Goal: Task Accomplishment & Management: Complete application form

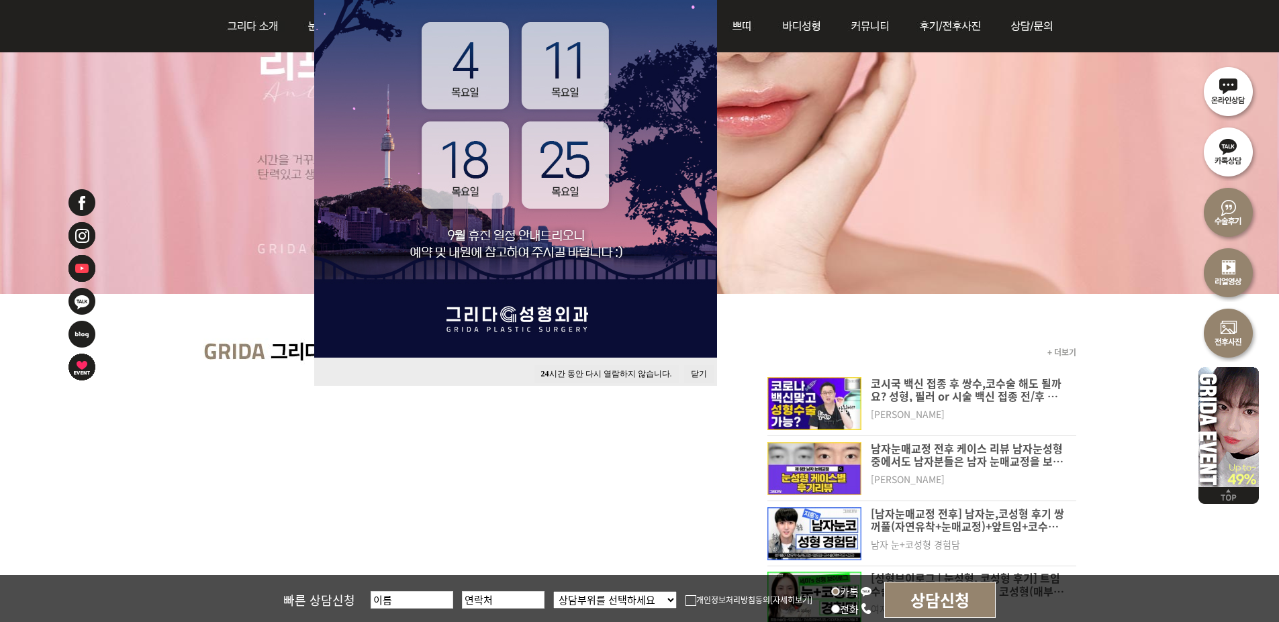
scroll to position [336, 0]
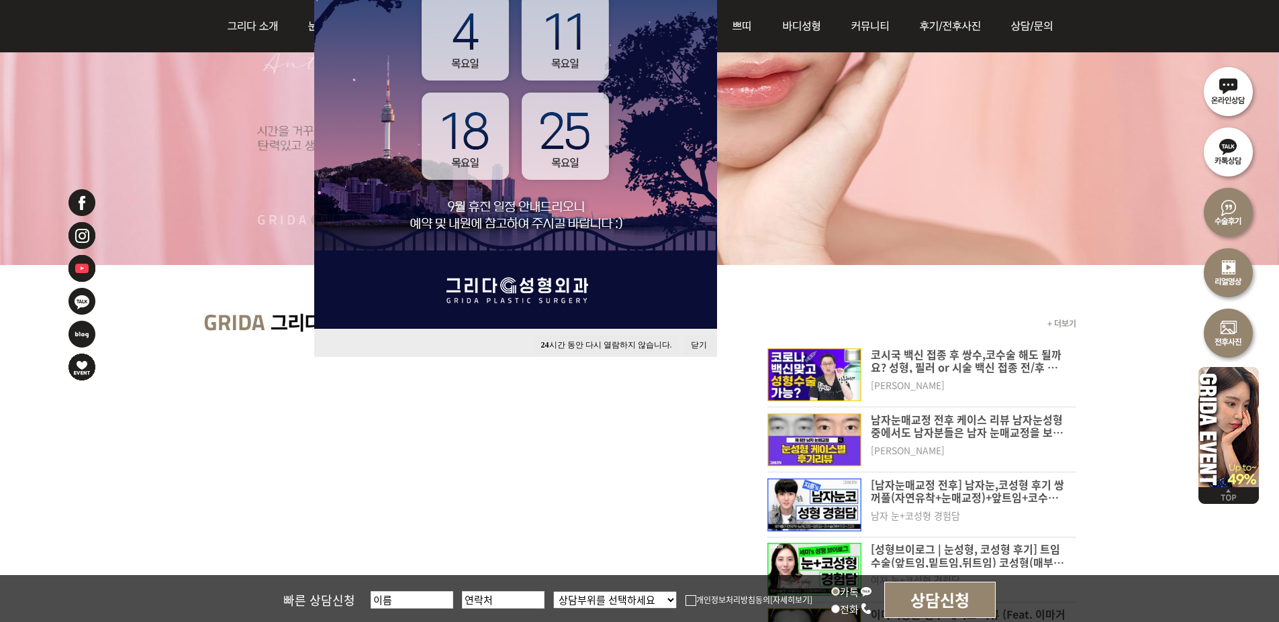
click at [695, 345] on button "닫기" at bounding box center [699, 345] width 30 height 18
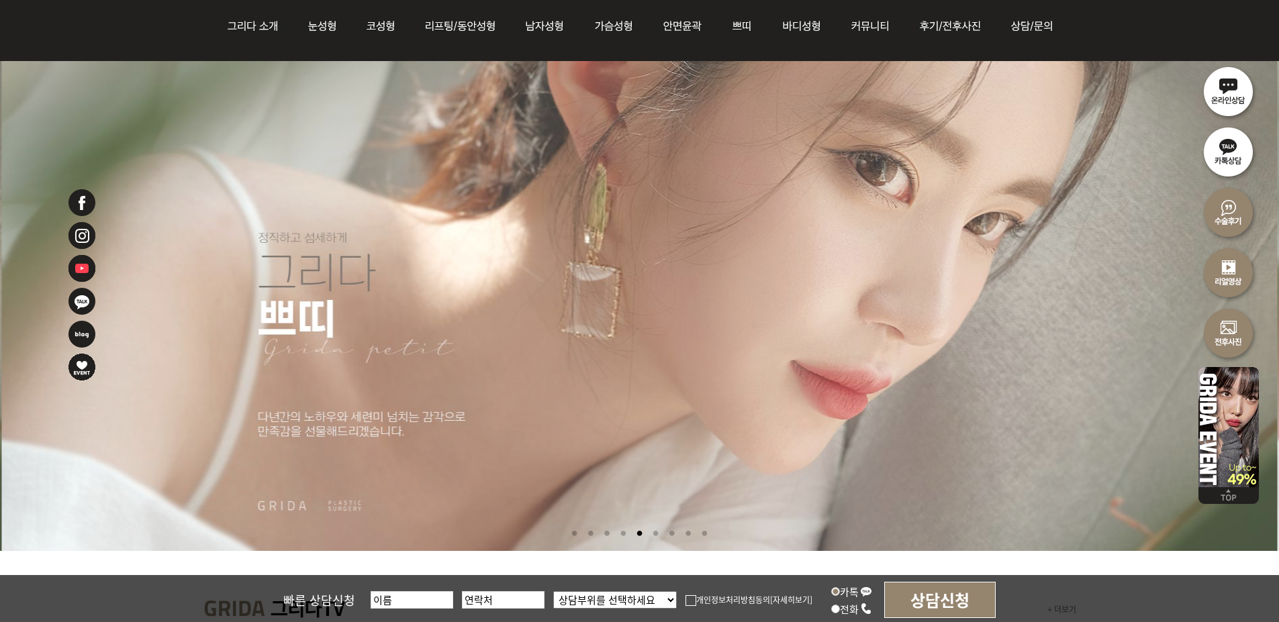
scroll to position [0, 0]
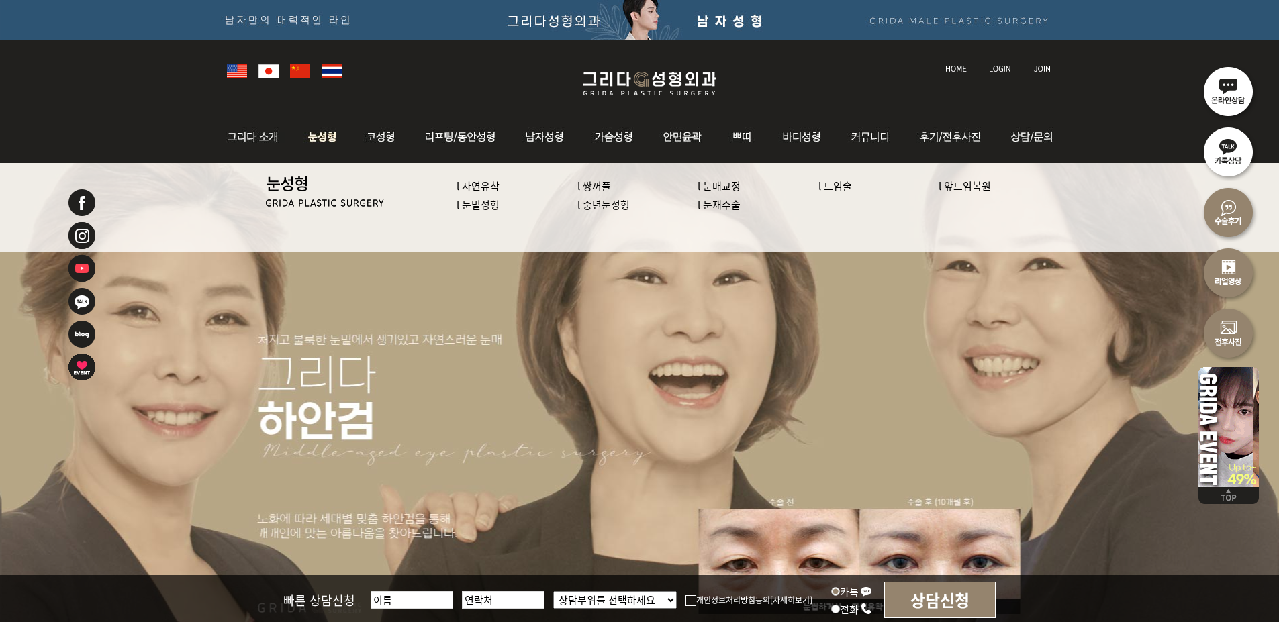
click at [620, 204] on link "l 중년눈성형" at bounding box center [603, 204] width 52 height 14
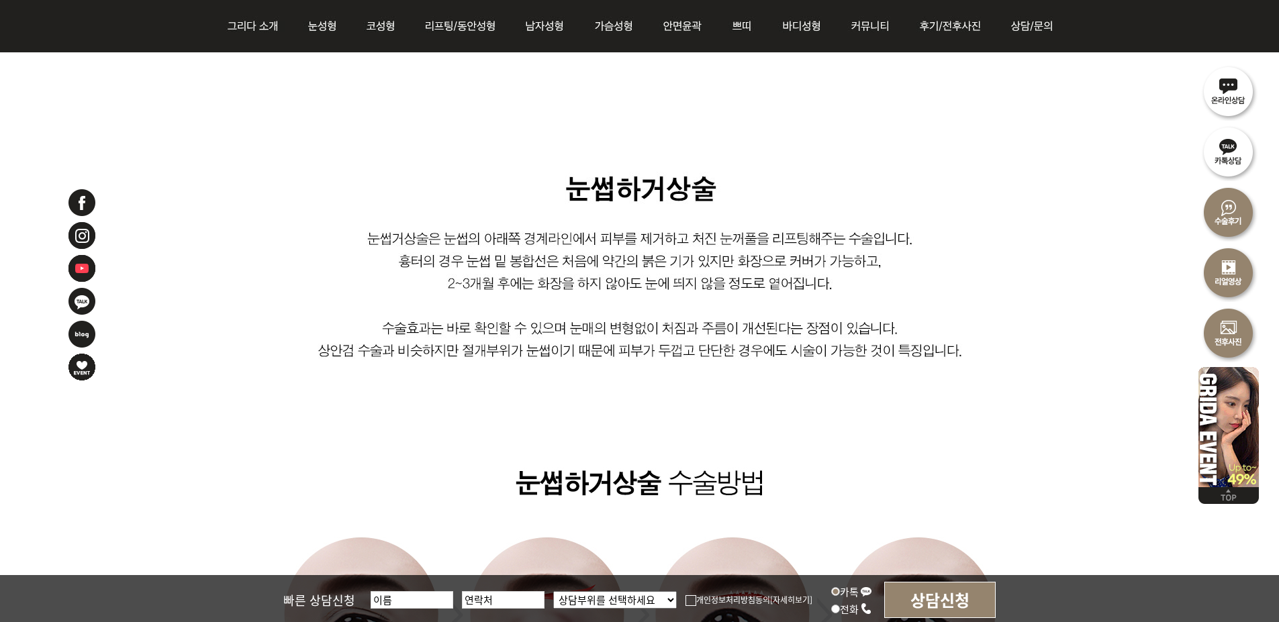
scroll to position [671, 0]
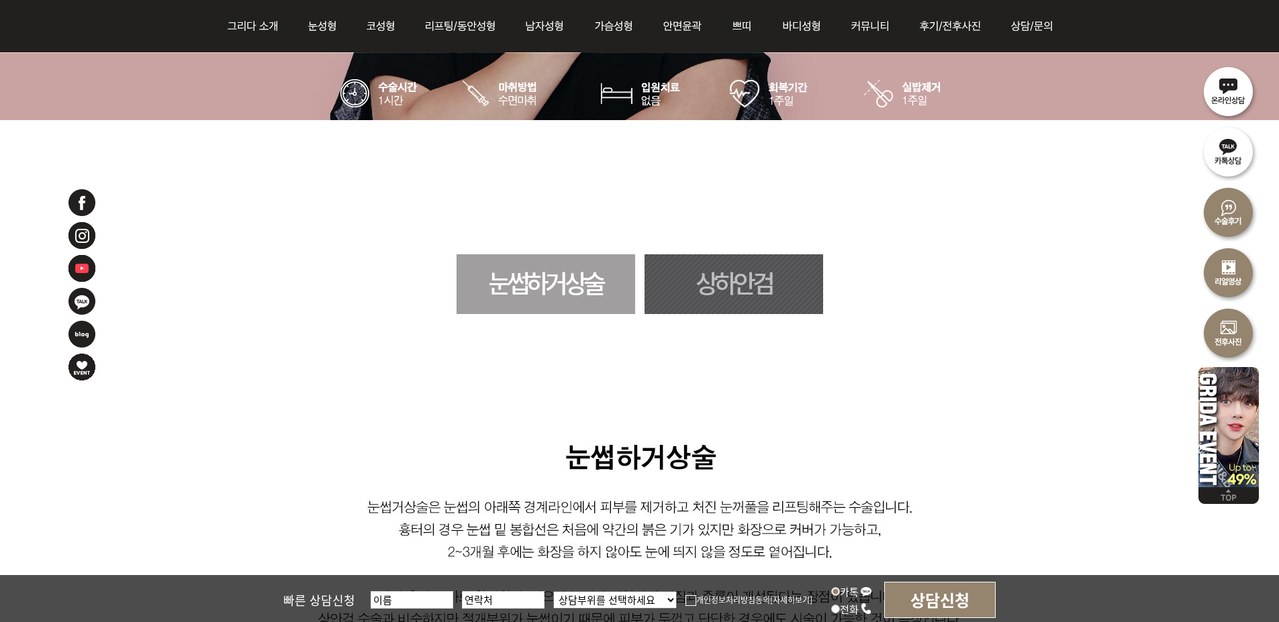
click at [522, 291] on link "눈썹하거상술" at bounding box center [545, 284] width 179 height 60
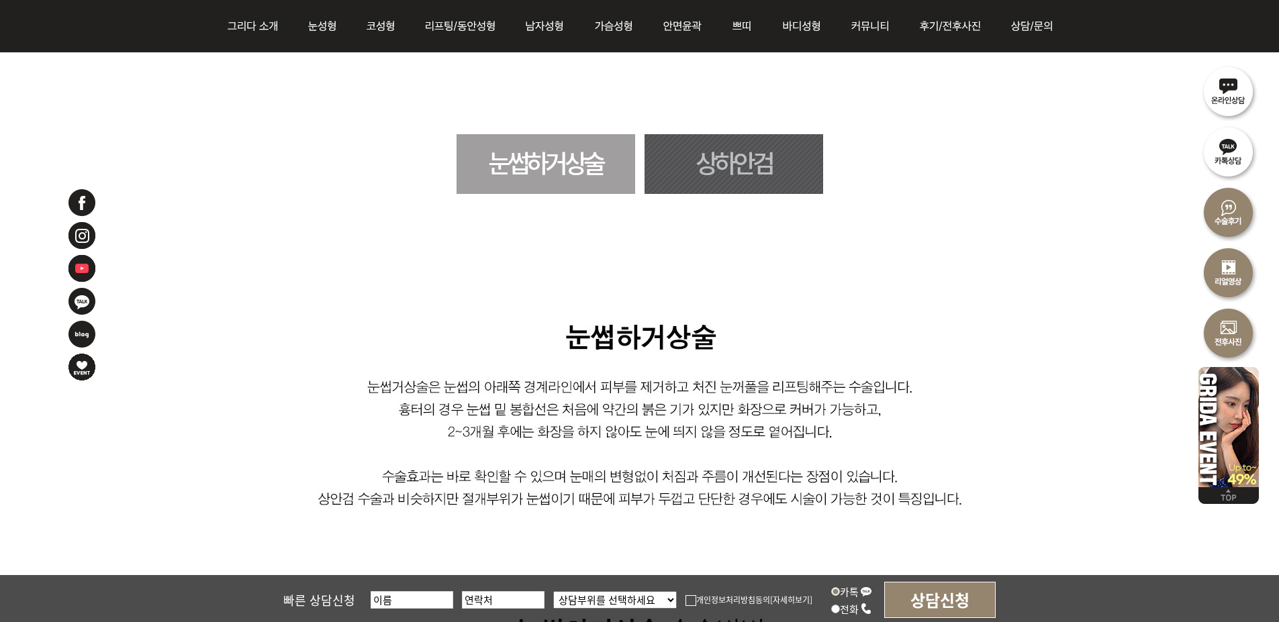
click at [742, 164] on link "상하안검" at bounding box center [733, 164] width 179 height 60
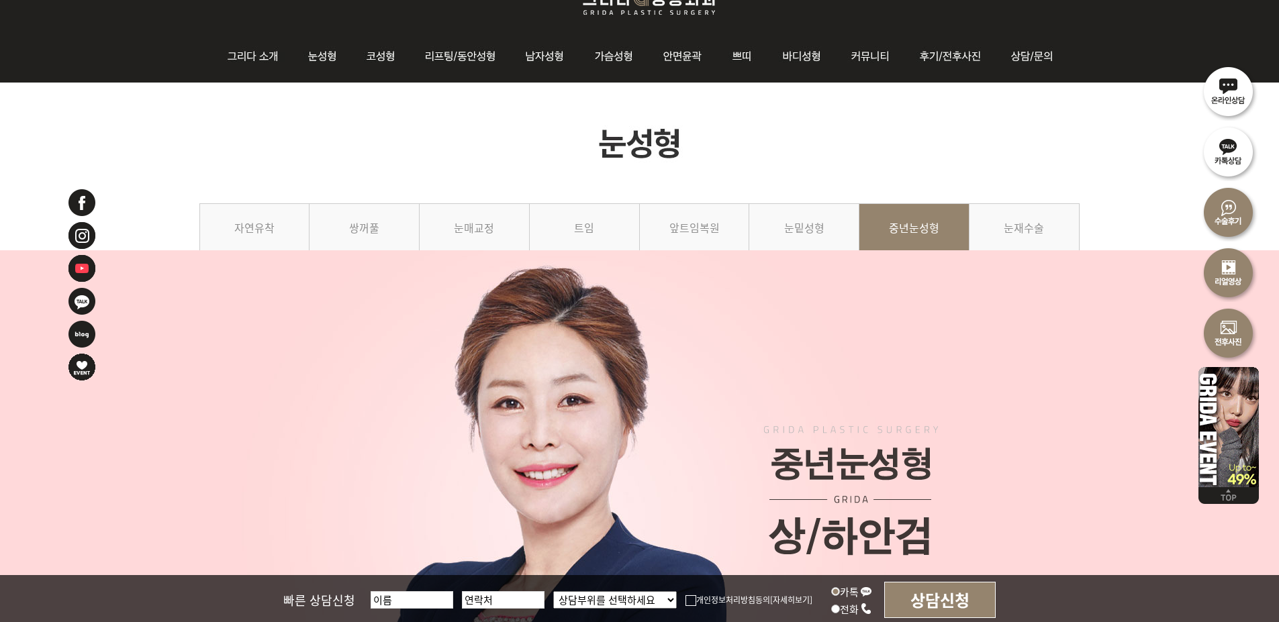
scroll to position [13, 0]
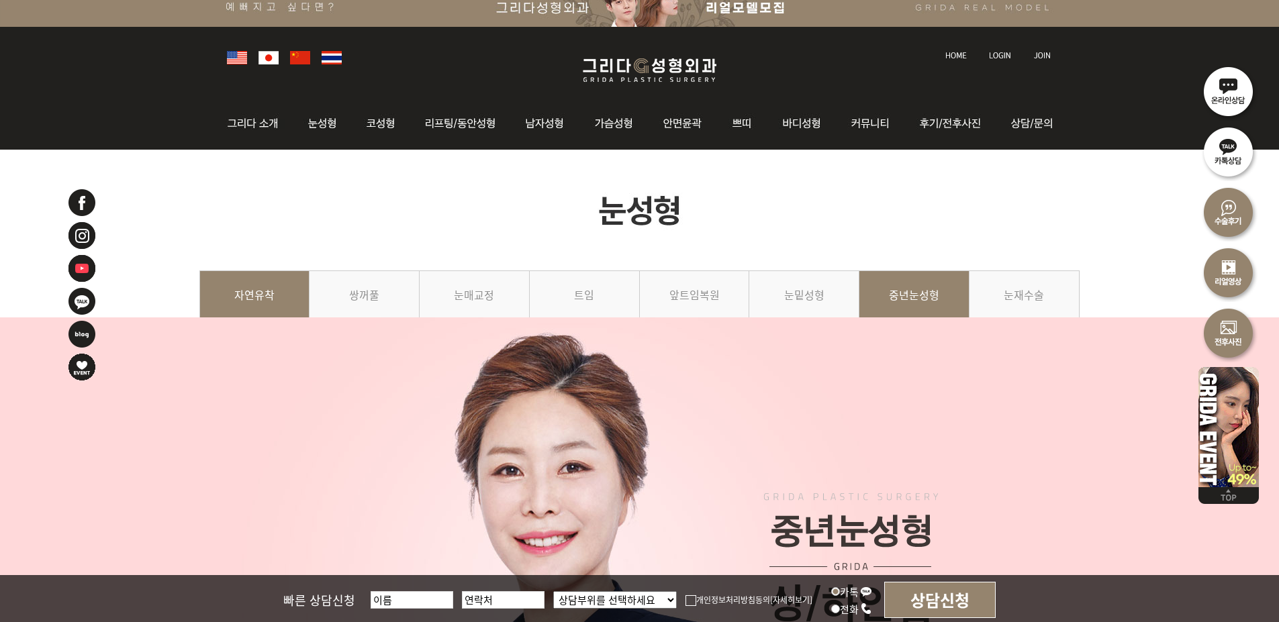
click at [264, 301] on link "자연유착" at bounding box center [254, 301] width 111 height 61
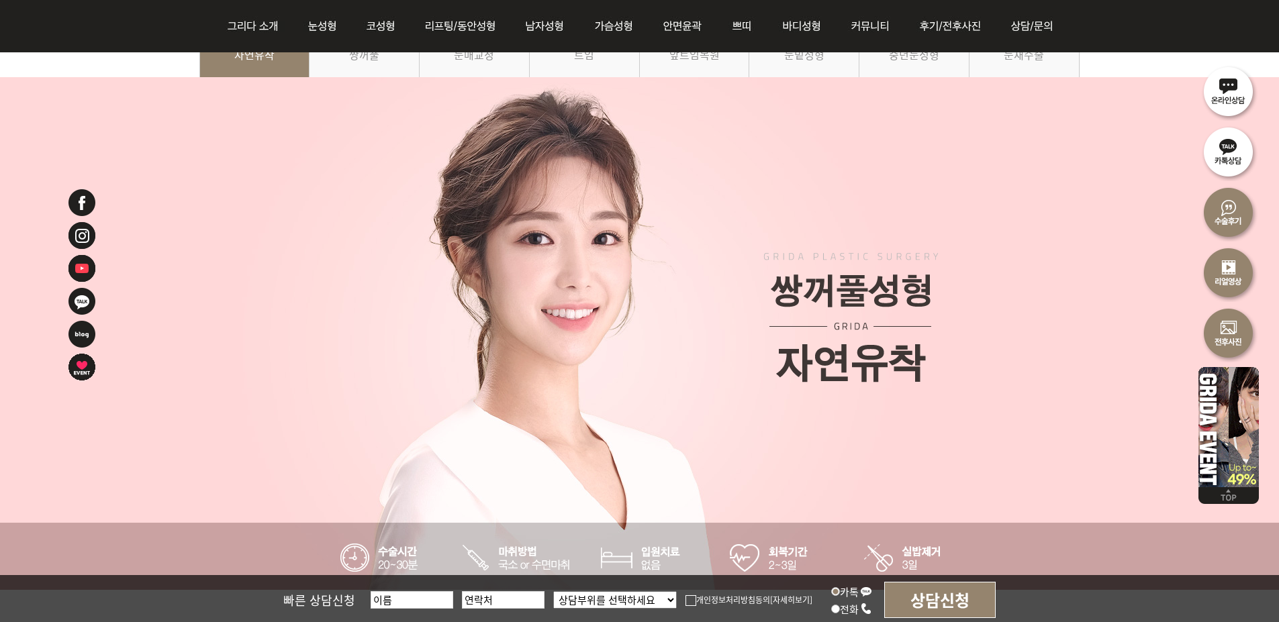
scroll to position [268, 0]
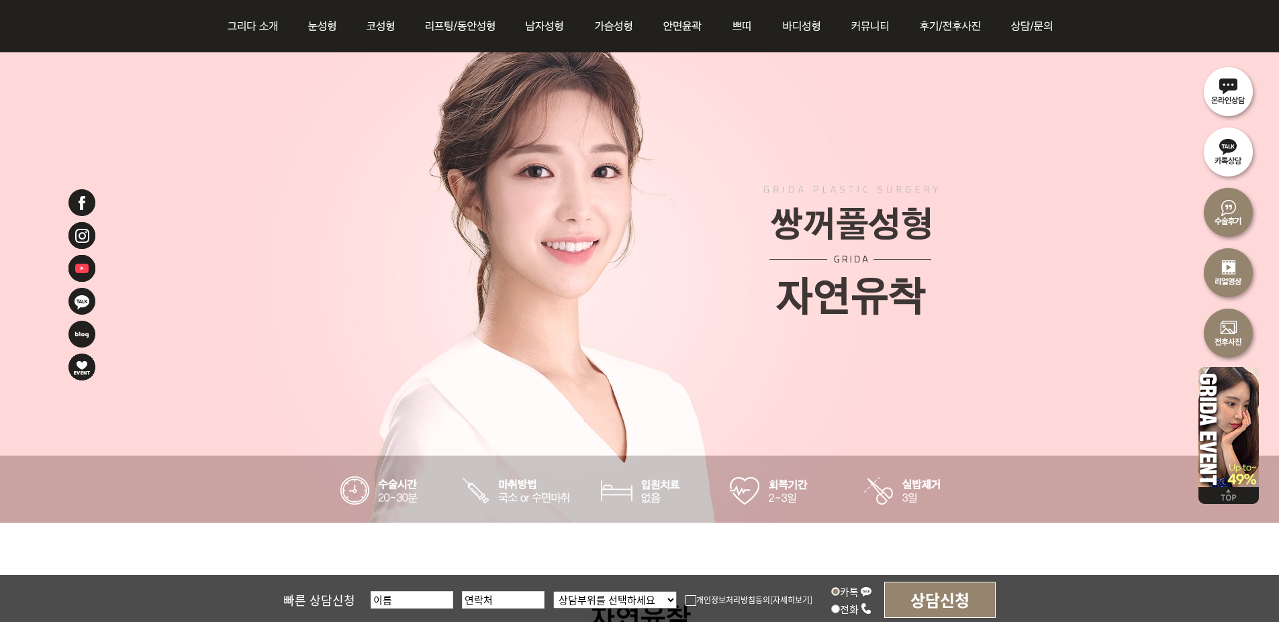
click at [379, 598] on input "text" at bounding box center [412, 599] width 83 height 17
type input "박은경"
click at [497, 597] on input "text" at bounding box center [503, 599] width 83 height 17
type input "01053131100"
click at [604, 597] on select "상담부위를 선택하세요 눈 코 동안/리프팅 가슴성형 안면윤곽 피부/쁘띠 바디성형" at bounding box center [615, 599] width 124 height 17
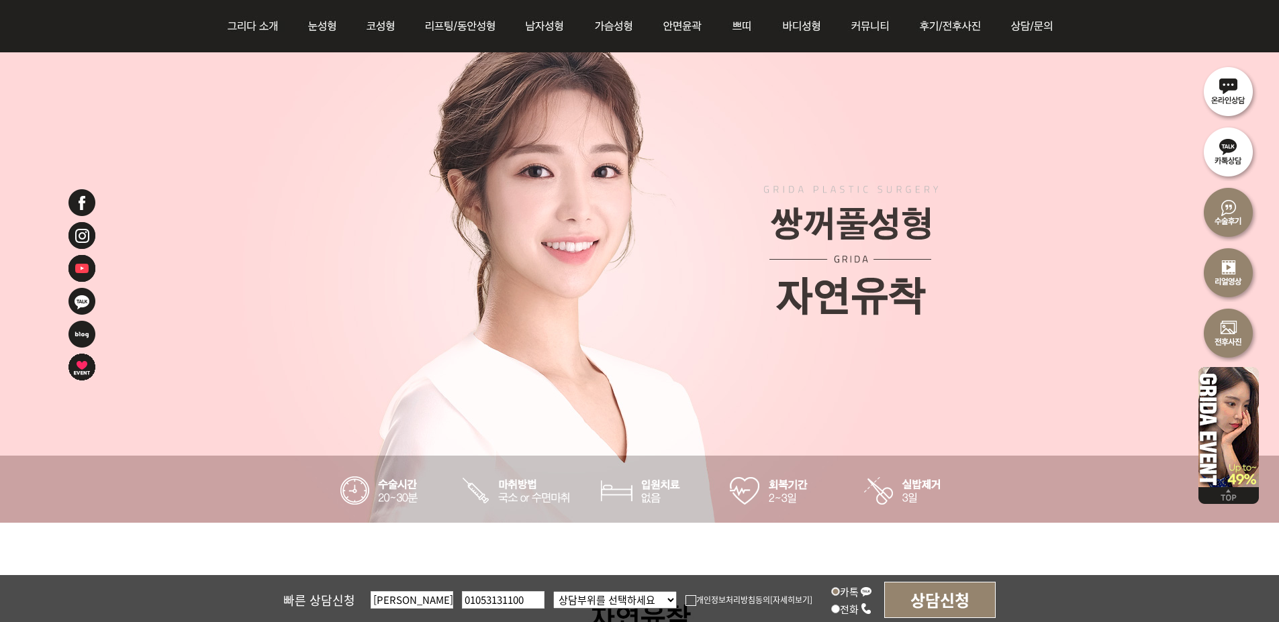
select select "눈"
click at [553, 591] on select "상담부위를 선택하세요 눈 코 동안/리프팅 가슴성형 안면윤곽 피부/쁘띠 바디성형" at bounding box center [615, 599] width 124 height 17
click at [726, 599] on label "개인정보처리방침동의" at bounding box center [727, 599] width 85 height 11
click at [0, 0] on input "개인정보처리방침동의" at bounding box center [0, 0] width 0 height 0
click at [856, 609] on label "전화" at bounding box center [851, 609] width 41 height 14
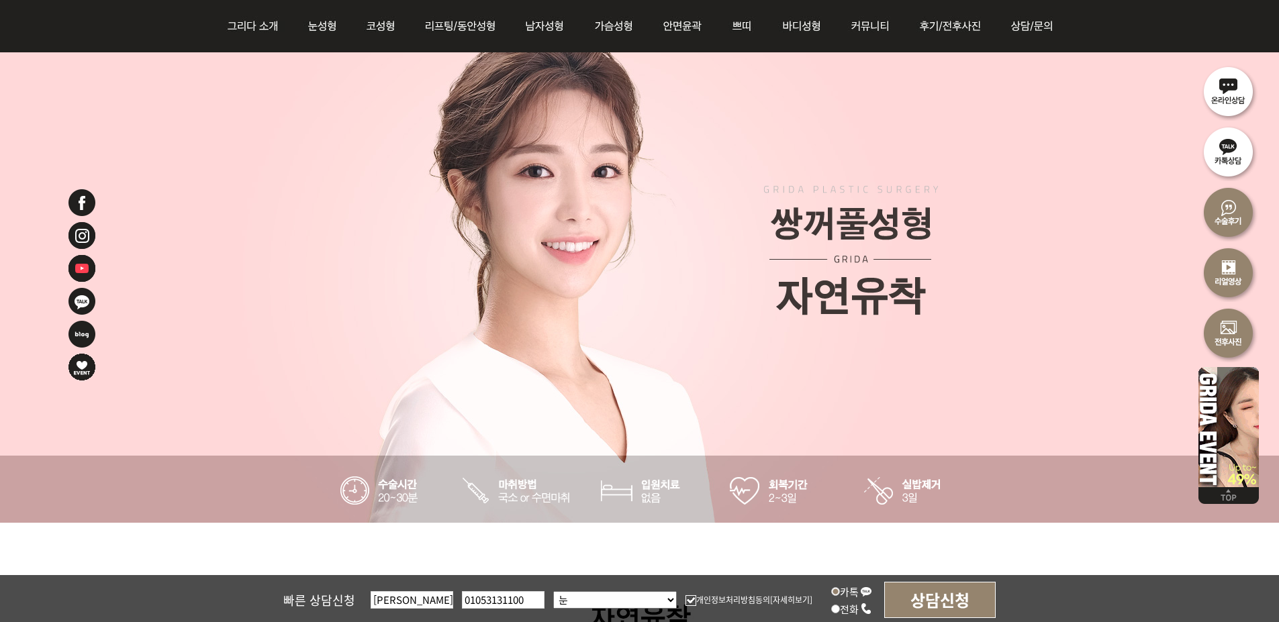
click at [840, 609] on input "전화" at bounding box center [835, 609] width 9 height 9
radio input "true"
click at [921, 595] on input "상담신청" at bounding box center [939, 600] width 111 height 36
click at [477, 600] on input "01053131100" at bounding box center [503, 599] width 83 height 17
click at [502, 597] on input "010-53131100" at bounding box center [503, 599] width 83 height 17
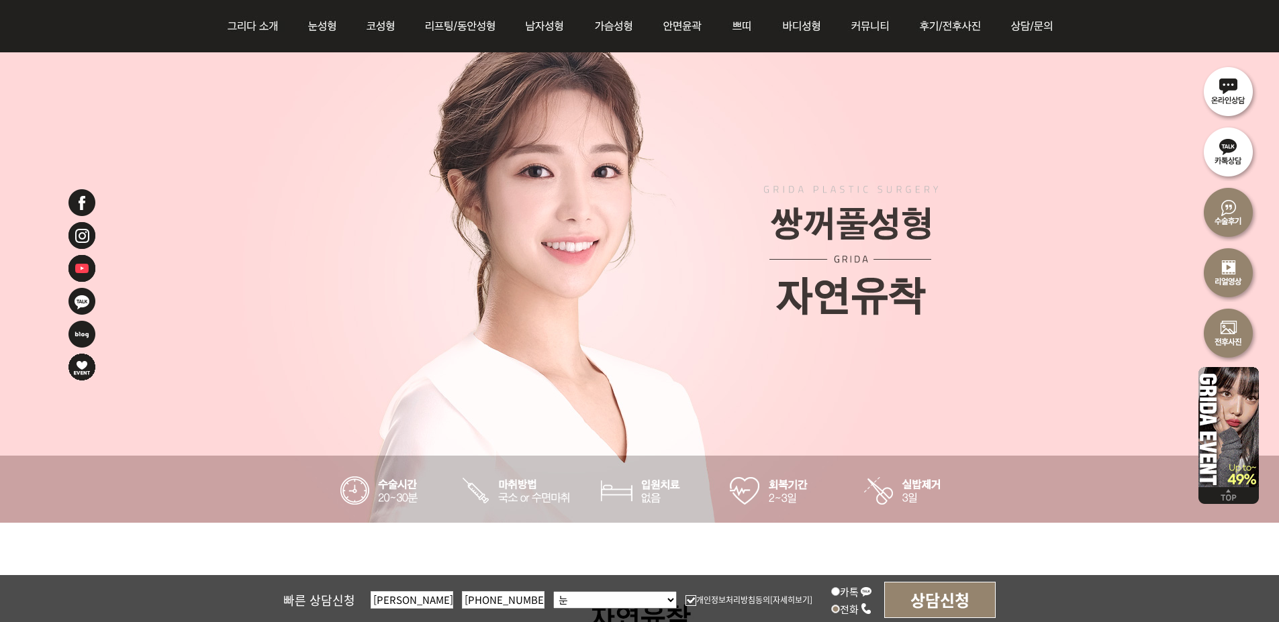
type input "010-5313-1100"
click at [930, 589] on input "상담신청" at bounding box center [939, 600] width 111 height 36
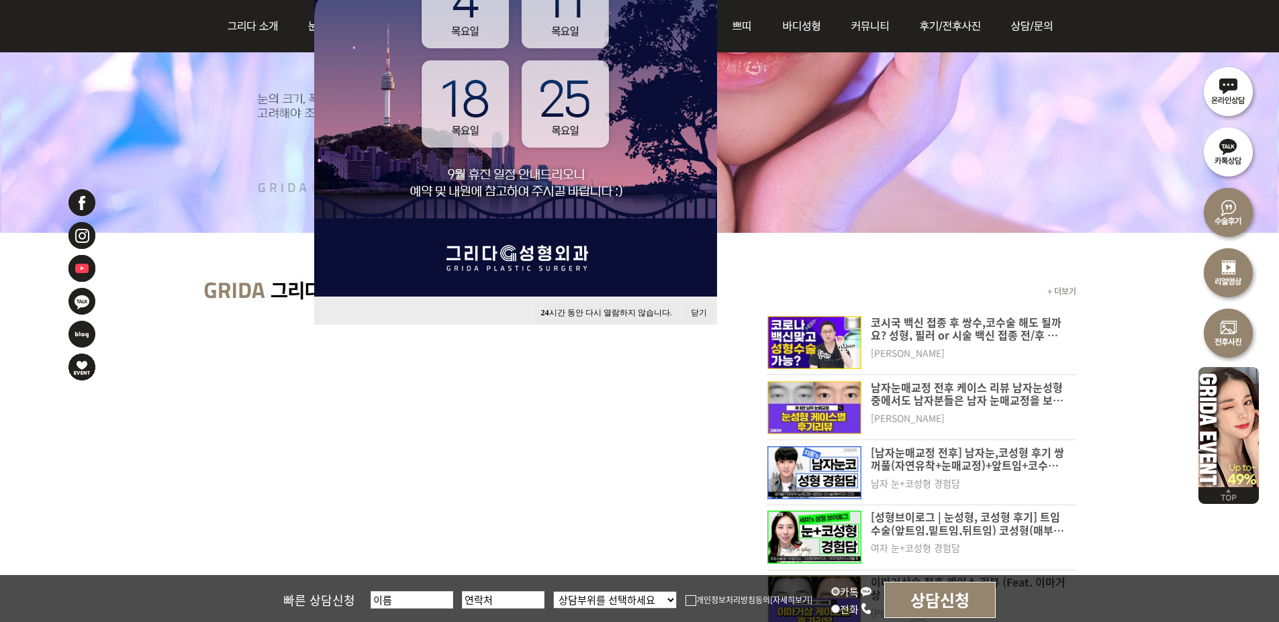
scroll to position [403, 0]
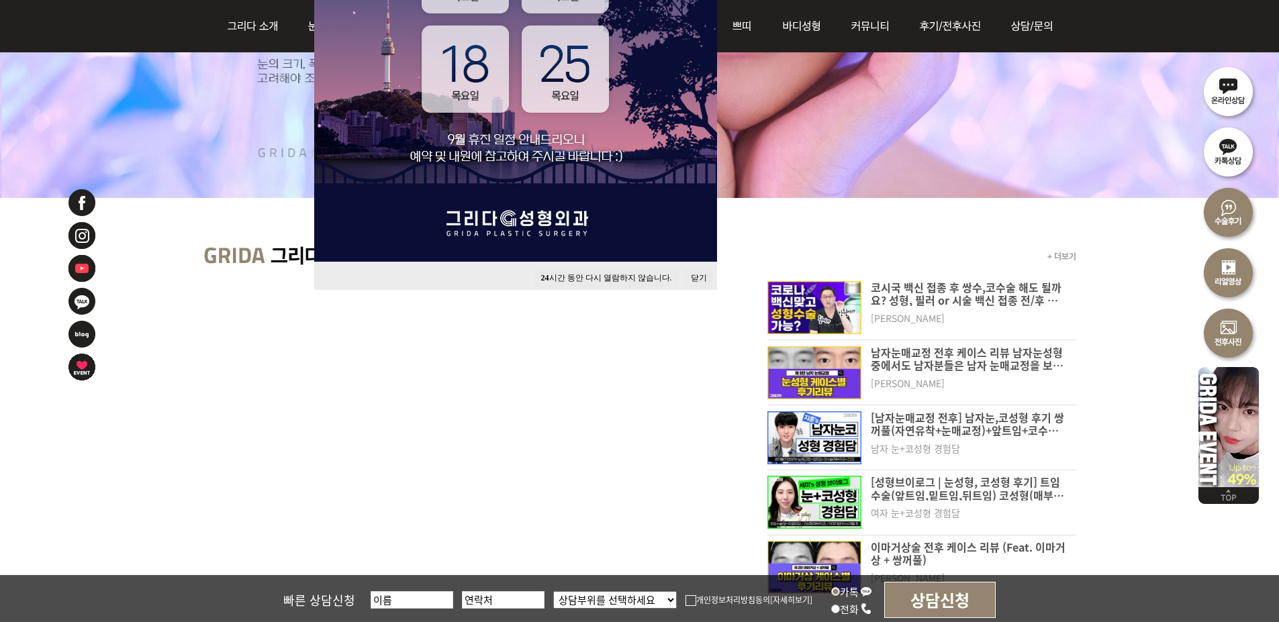
click at [574, 274] on button "24 시간 동안 다시 열람하지 않습니다." at bounding box center [606, 278] width 144 height 18
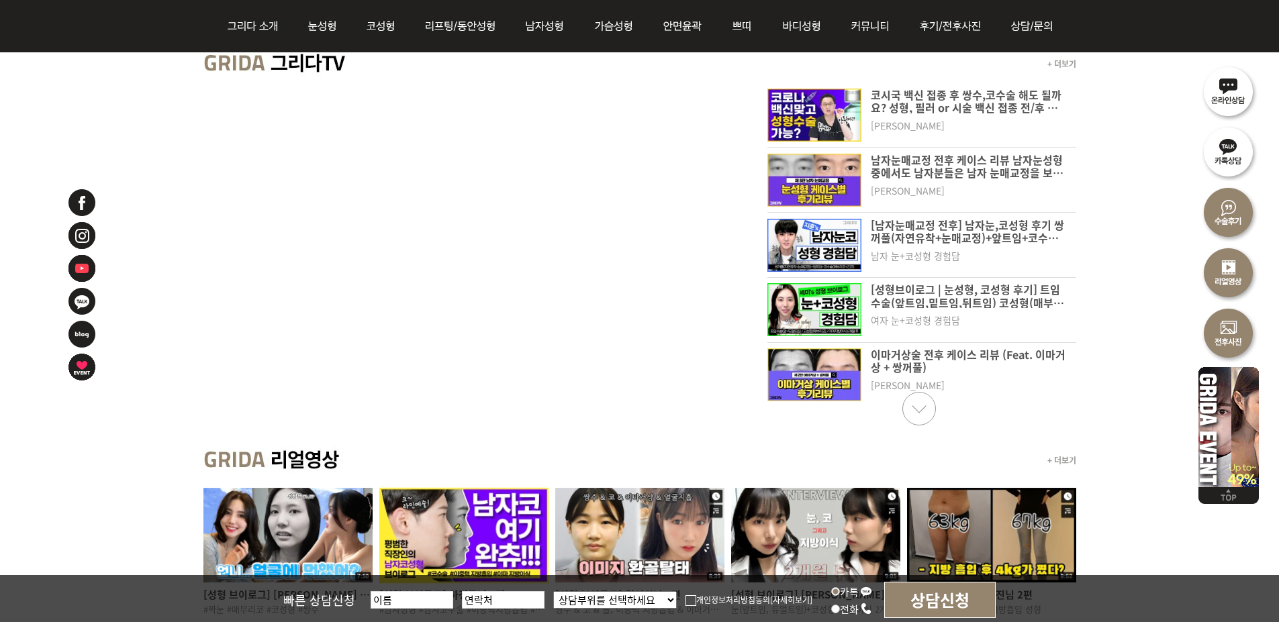
scroll to position [604, 0]
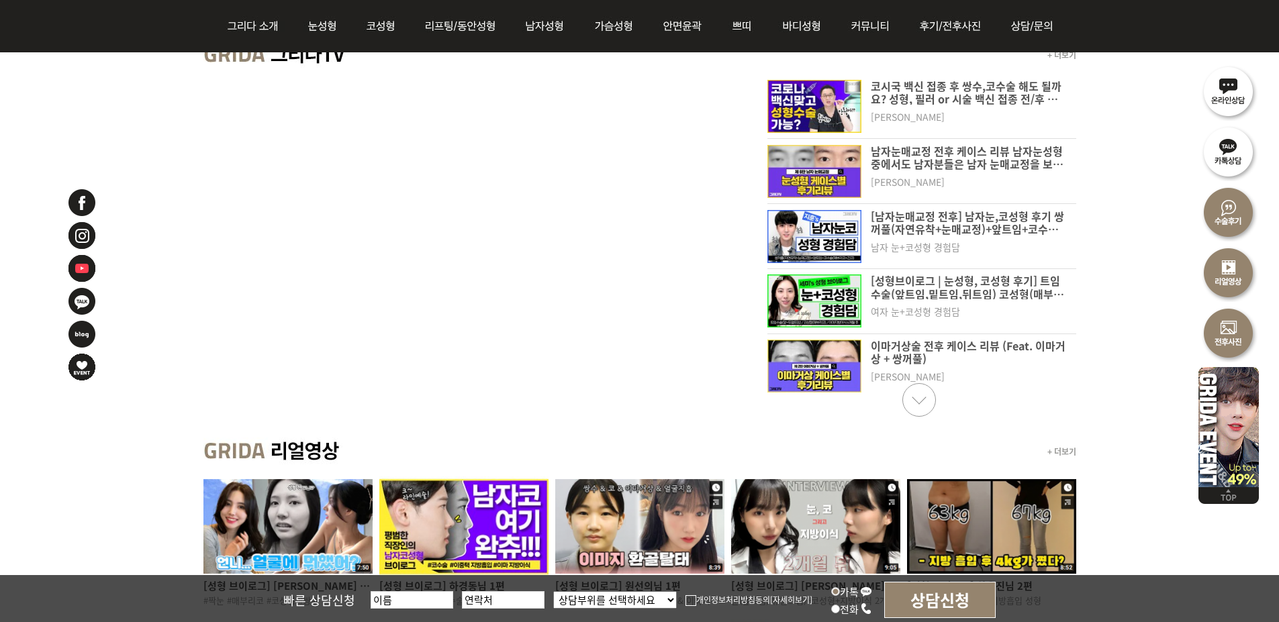
click at [914, 401] on link "Next slide" at bounding box center [919, 400] width 34 height 34
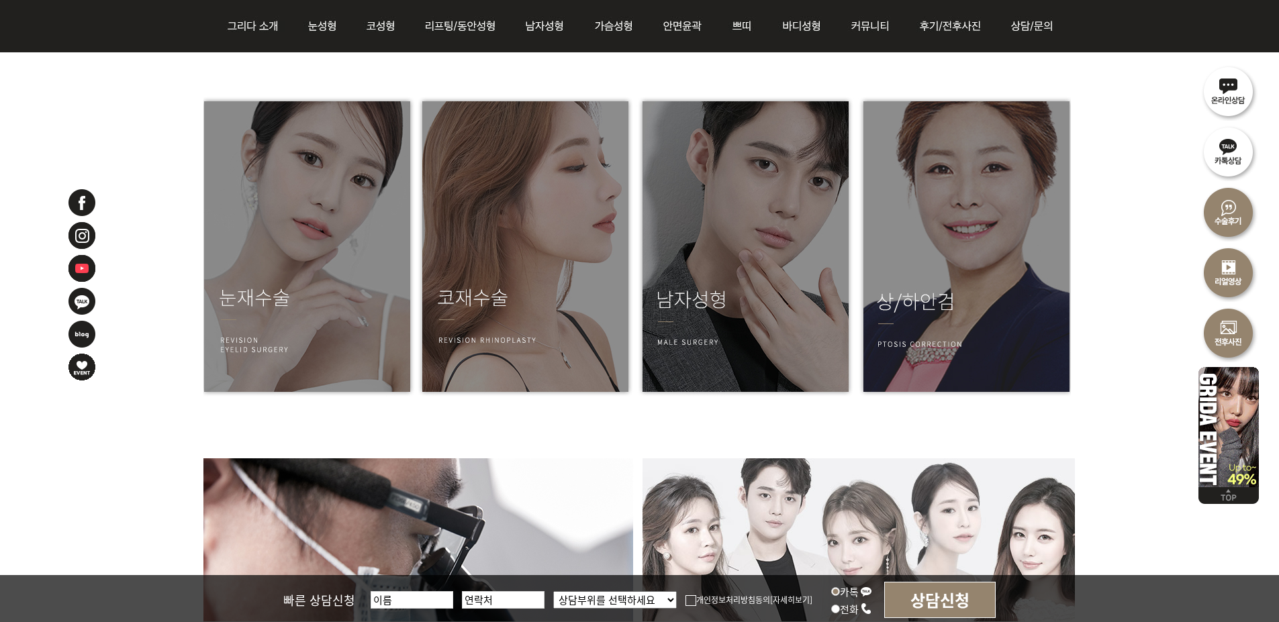
scroll to position [1812, 0]
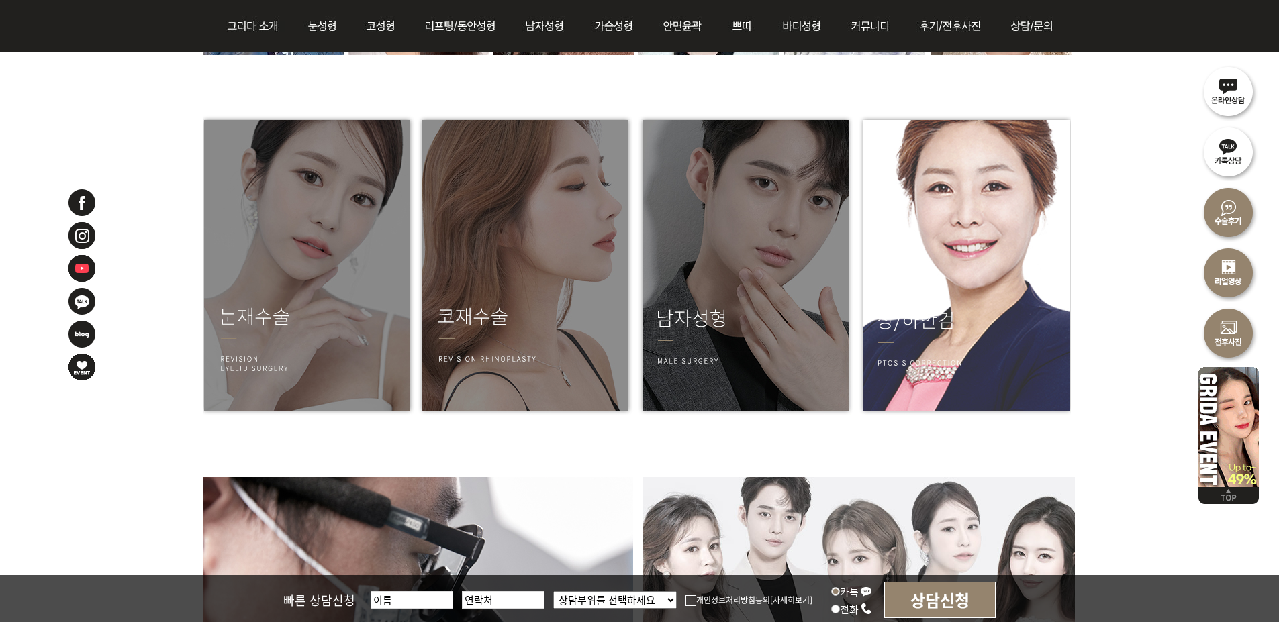
click at [985, 354] on img at bounding box center [963, 266] width 215 height 302
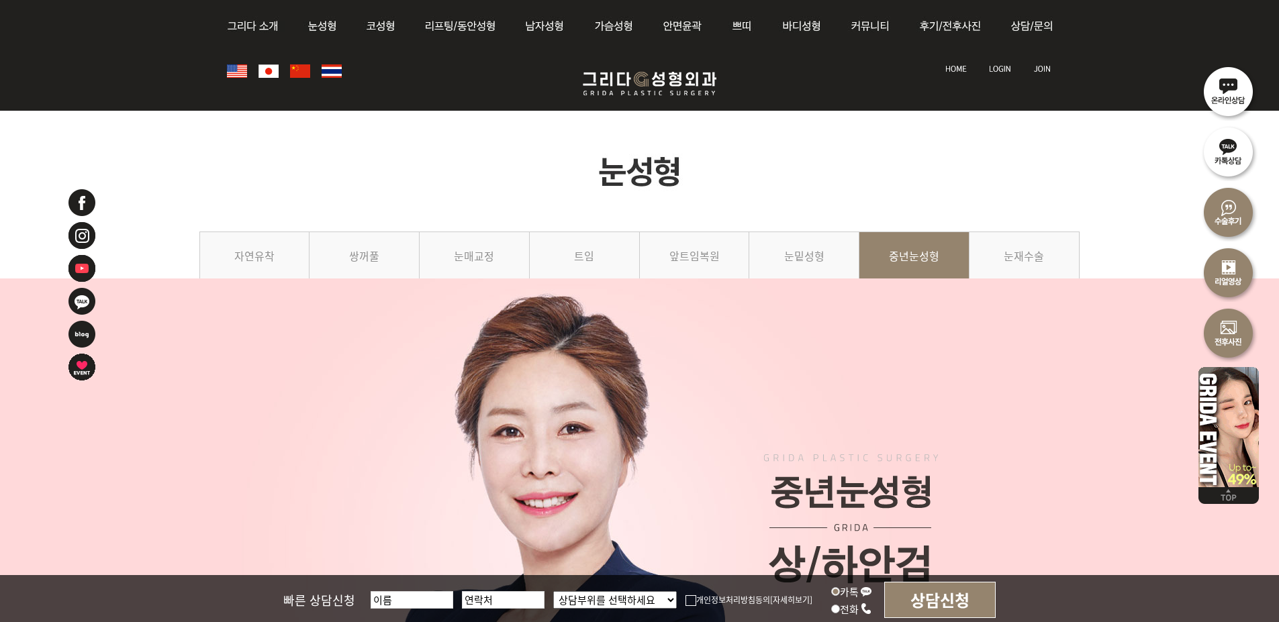
scroll to position [791, 0]
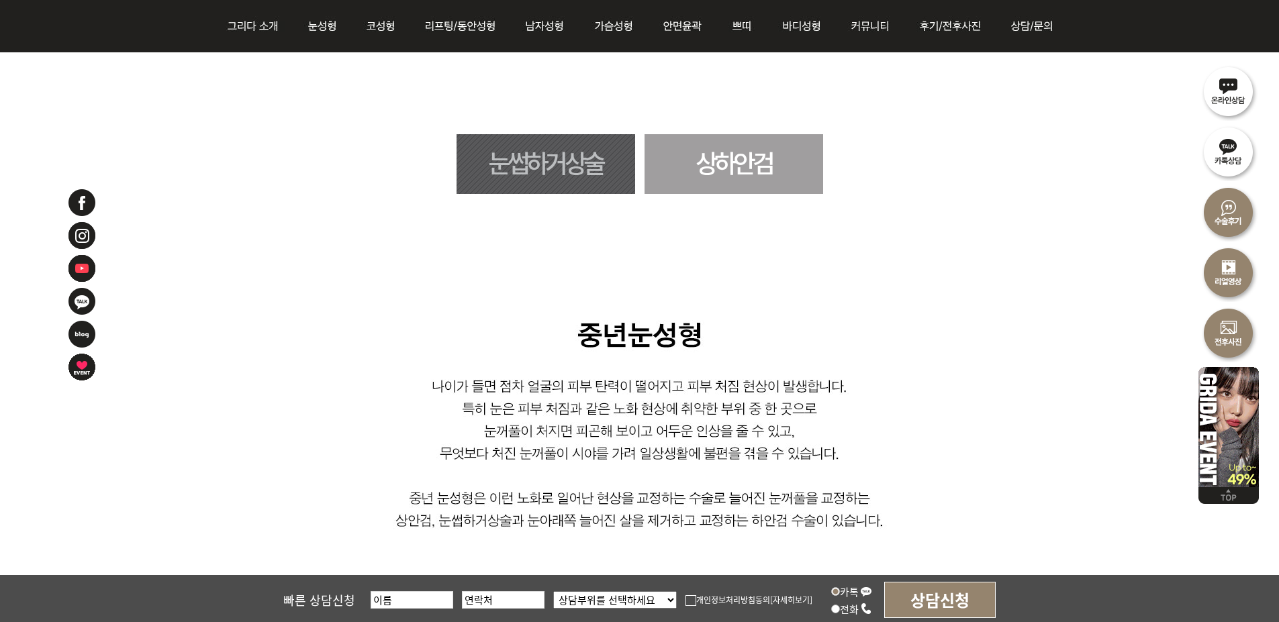
click at [730, 165] on link "상하안검" at bounding box center [733, 164] width 179 height 60
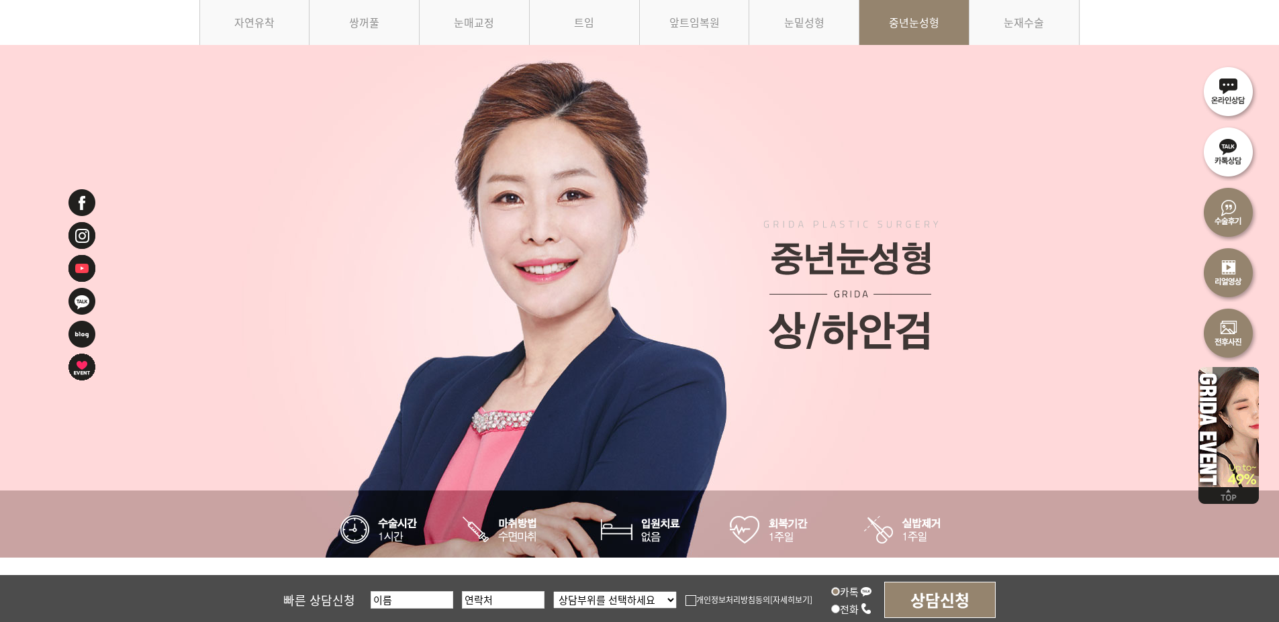
scroll to position [0, 0]
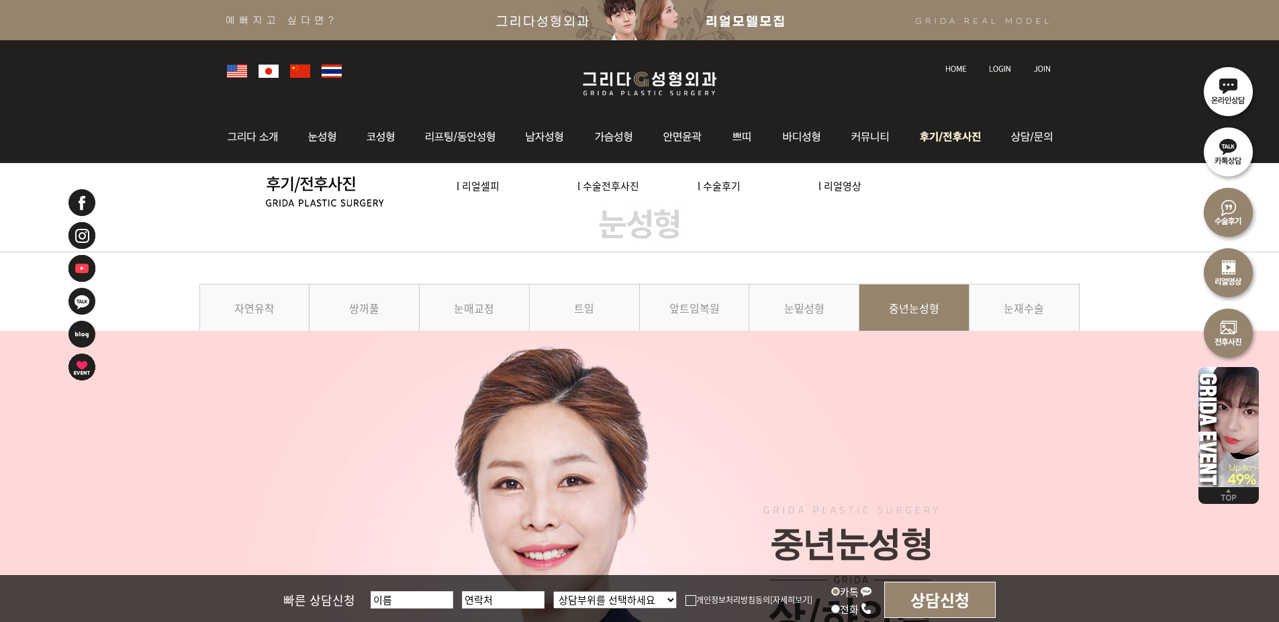
click at [951, 135] on img at bounding box center [951, 137] width 93 height 52
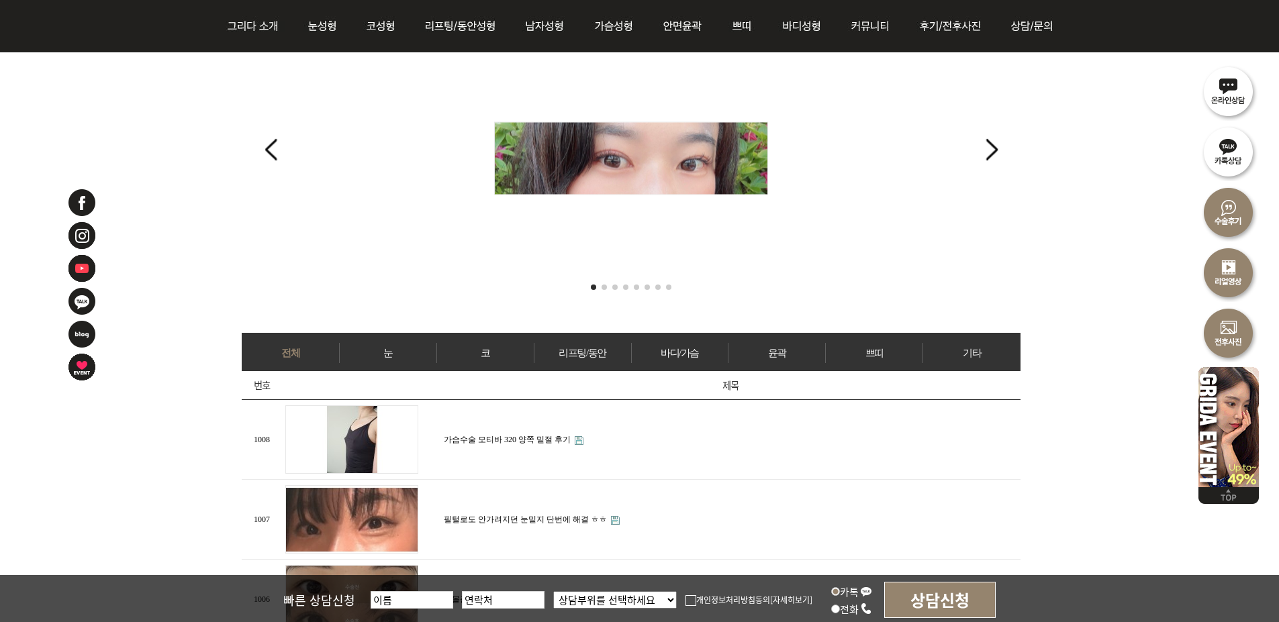
scroll to position [537, 0]
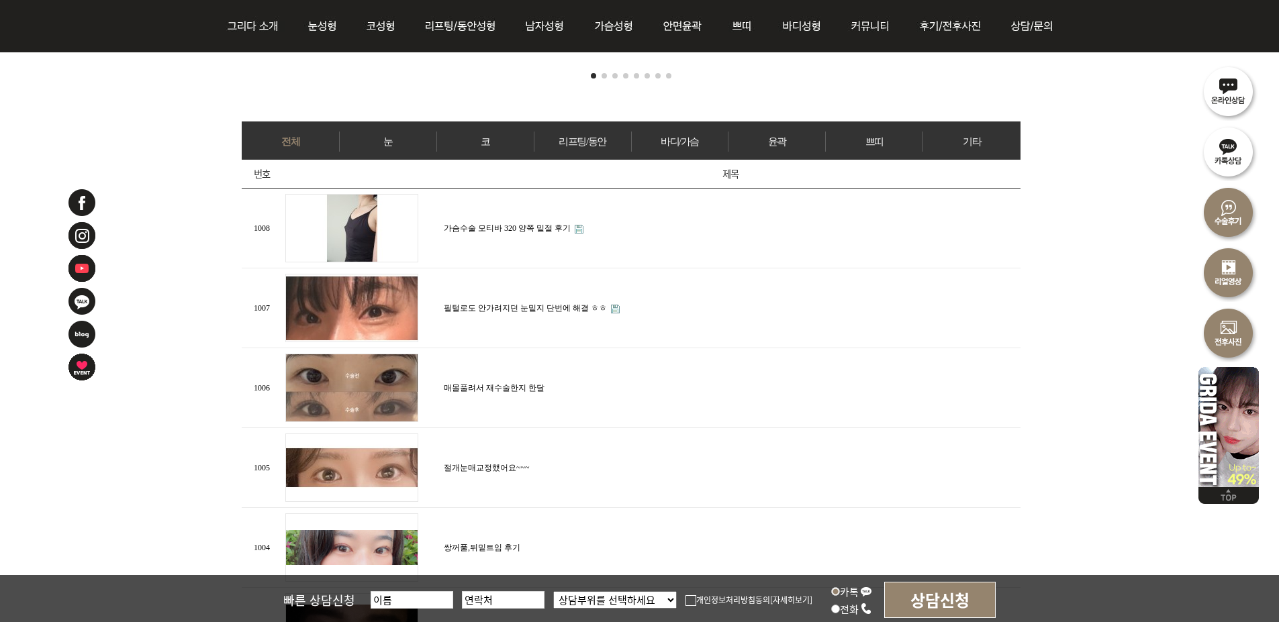
click at [385, 136] on link "눈" at bounding box center [388, 142] width 97 height 20
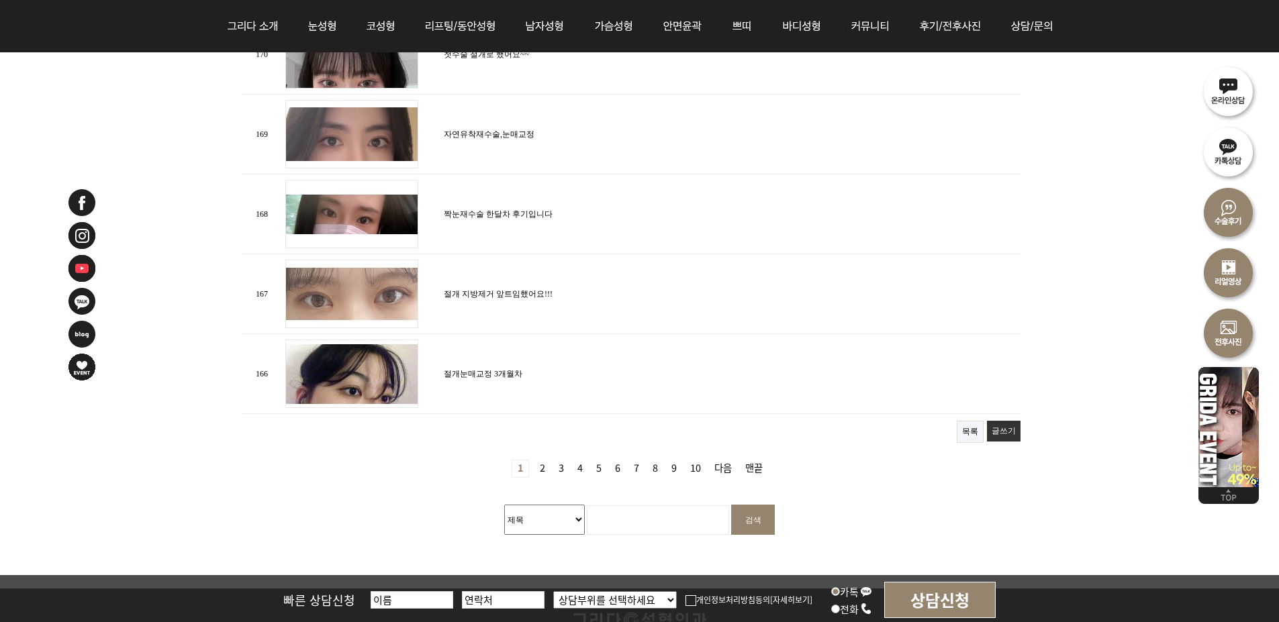
scroll to position [1544, 0]
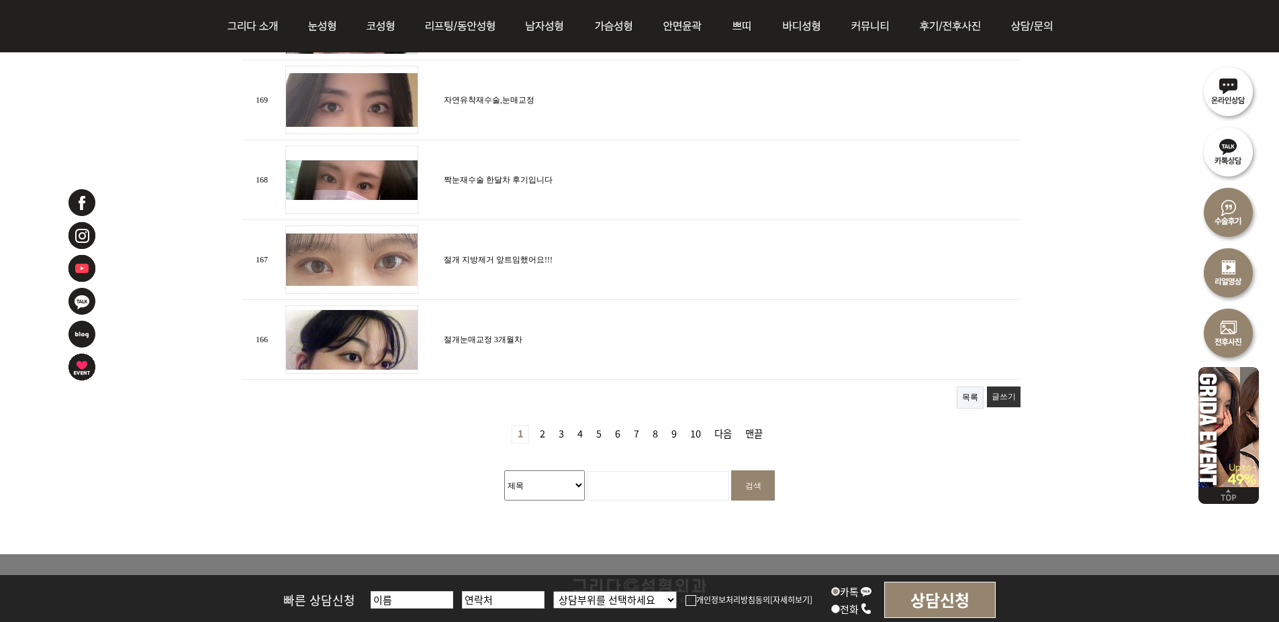
click at [546, 432] on link "2 페이지" at bounding box center [542, 434] width 16 height 17
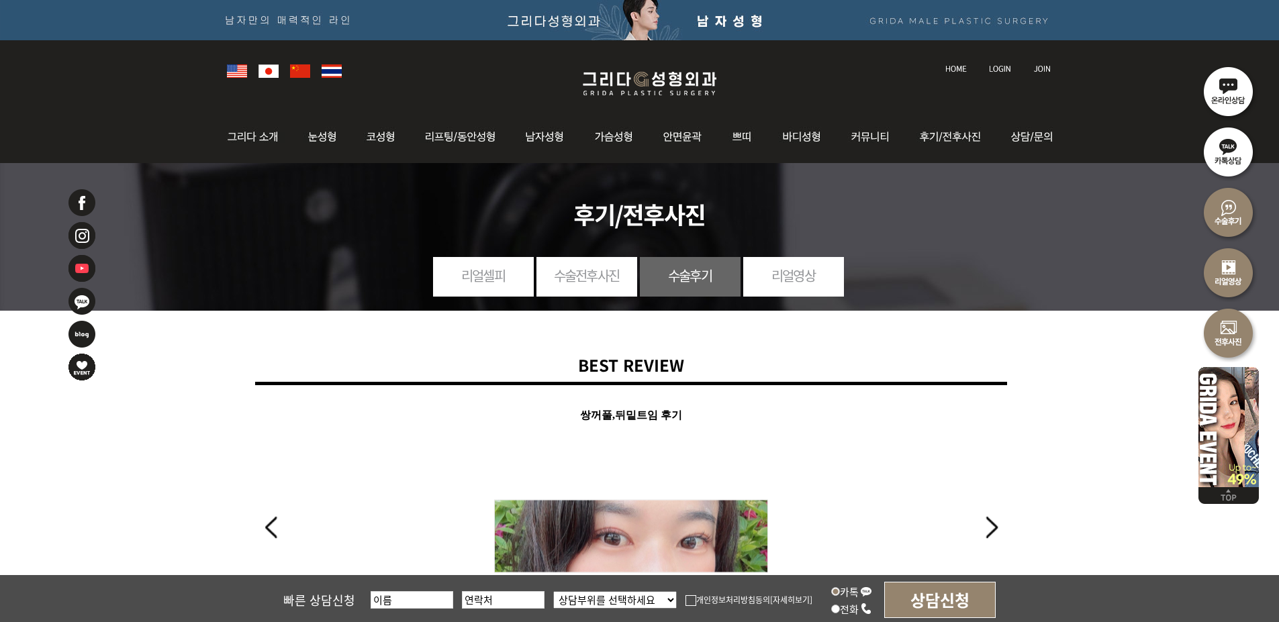
click at [640, 79] on img at bounding box center [649, 84] width 160 height 32
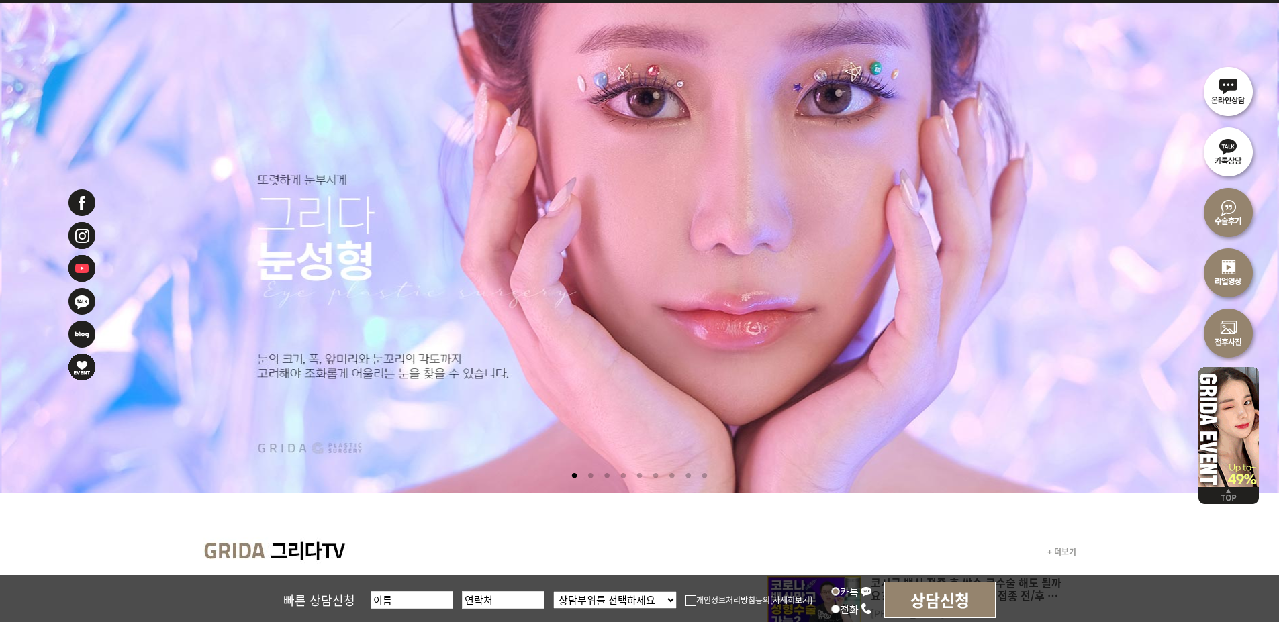
scroll to position [67, 0]
